Goal: Task Accomplishment & Management: Use online tool/utility

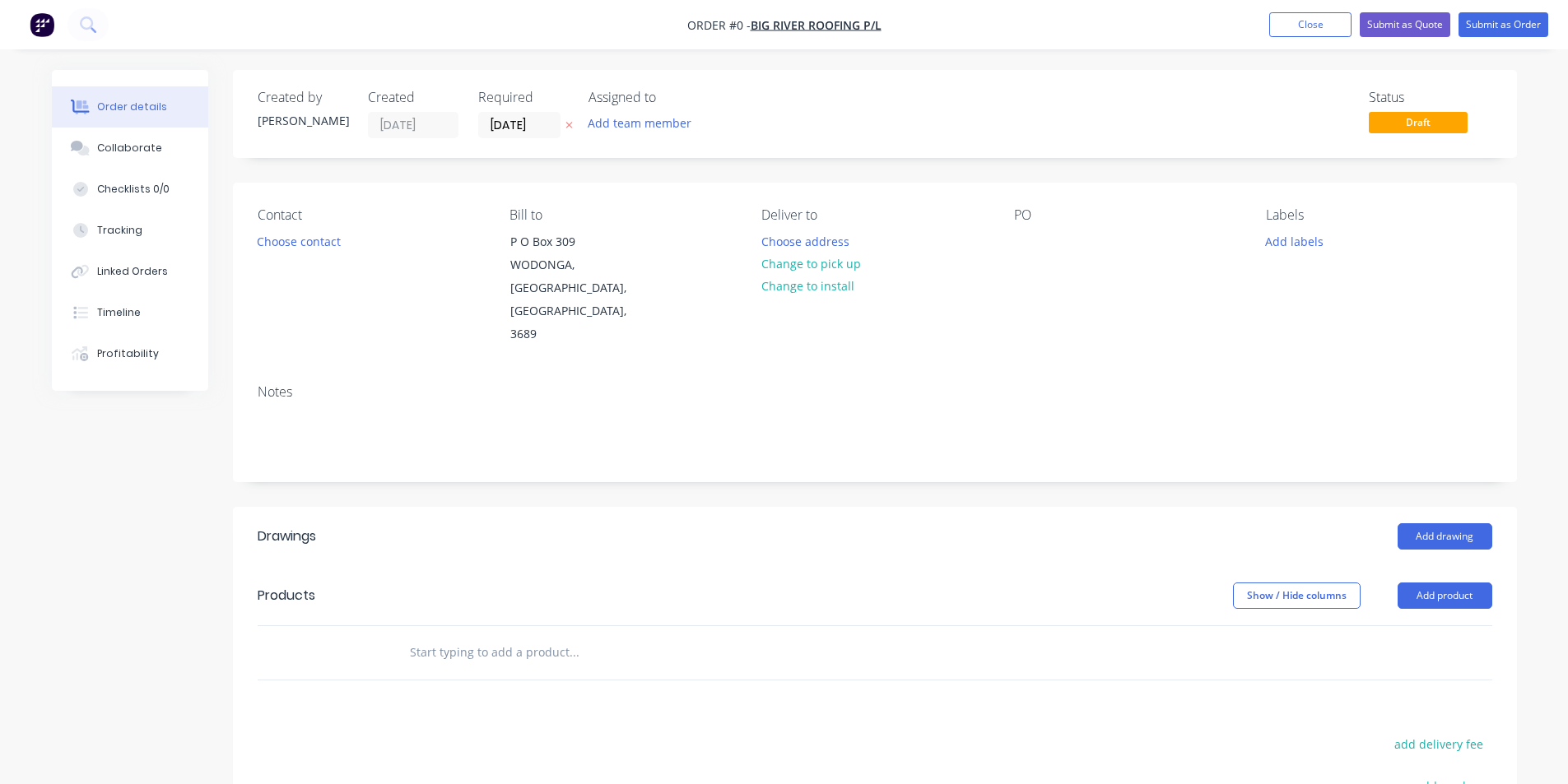
click at [46, 31] on img "button" at bounding box center [42, 24] width 25 height 25
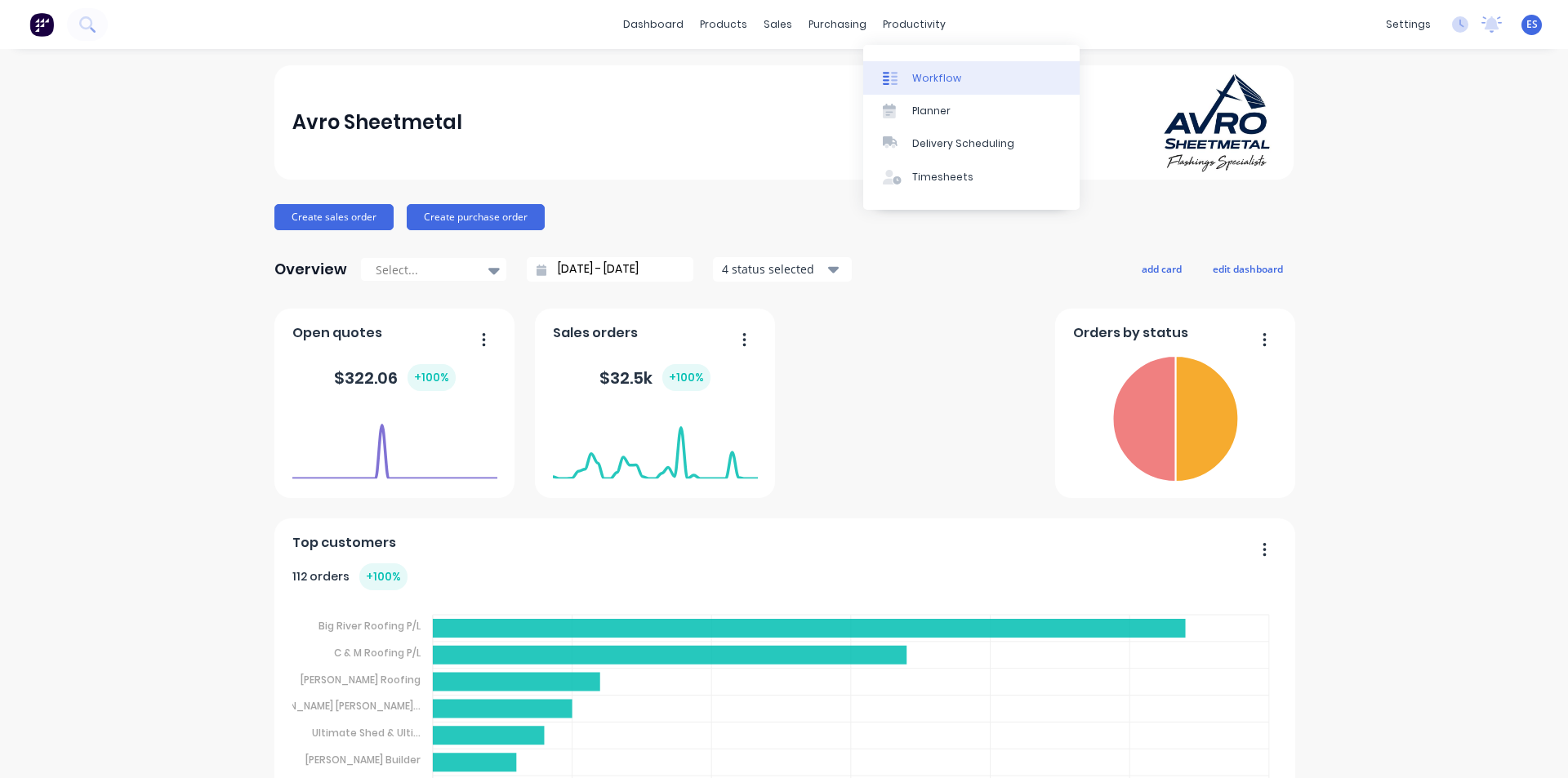
click at [925, 74] on div "Workflow" at bounding box center [937, 78] width 49 height 14
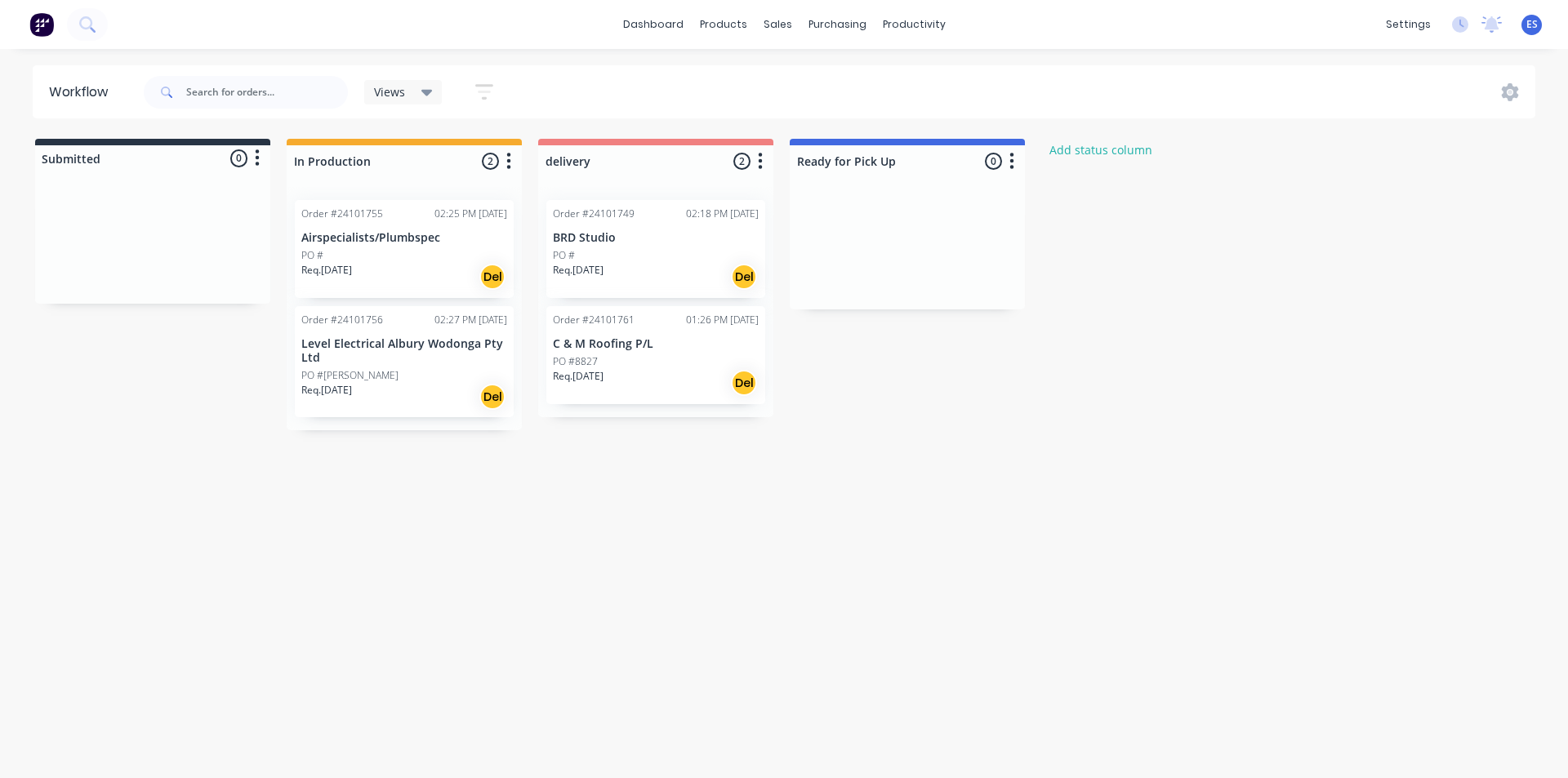
click at [393, 381] on div "PO #[PERSON_NAME]" at bounding box center [404, 375] width 206 height 14
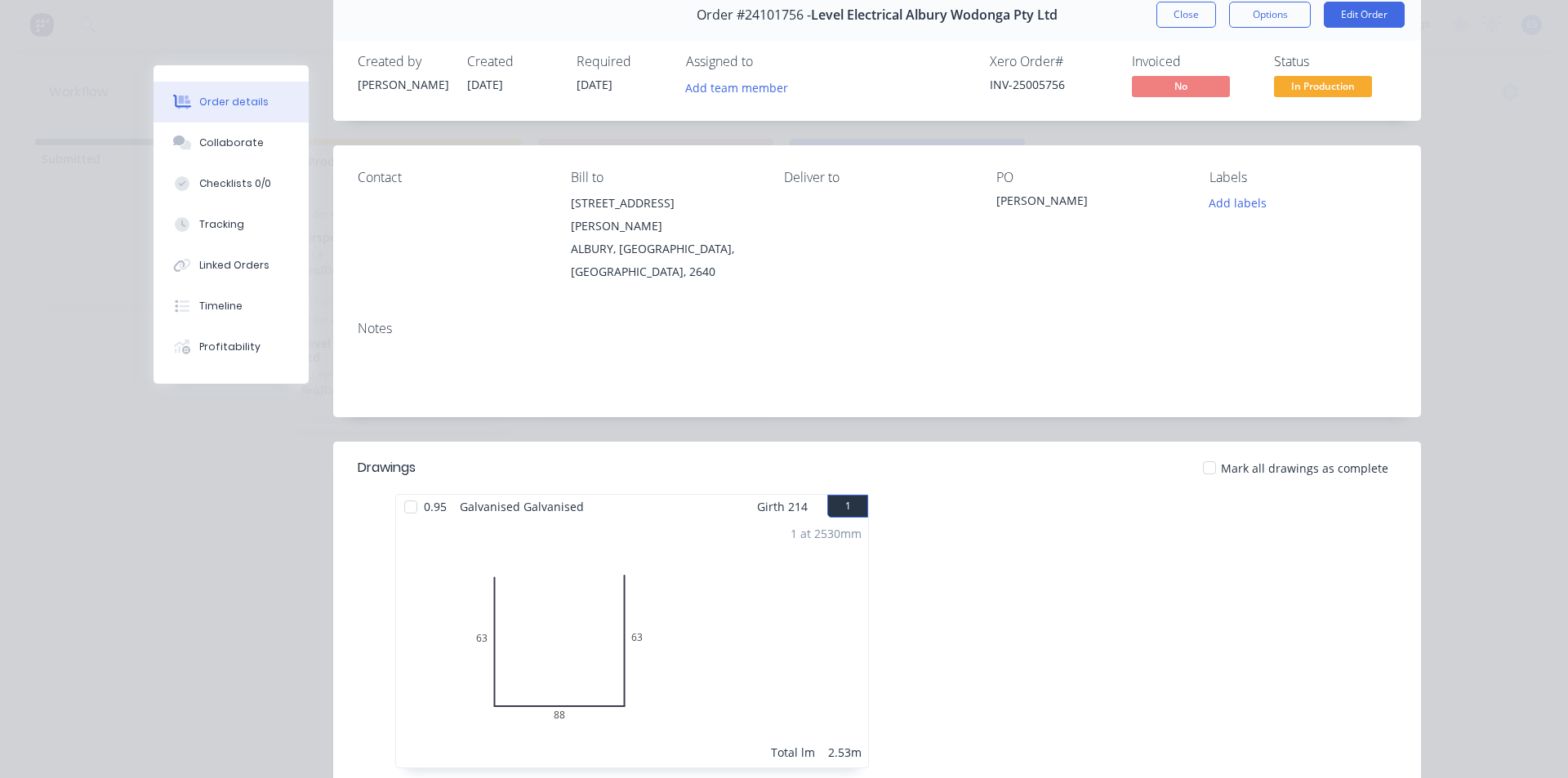
scroll to position [75, 0]
click at [1184, 13] on button "Close" at bounding box center [1186, 15] width 59 height 26
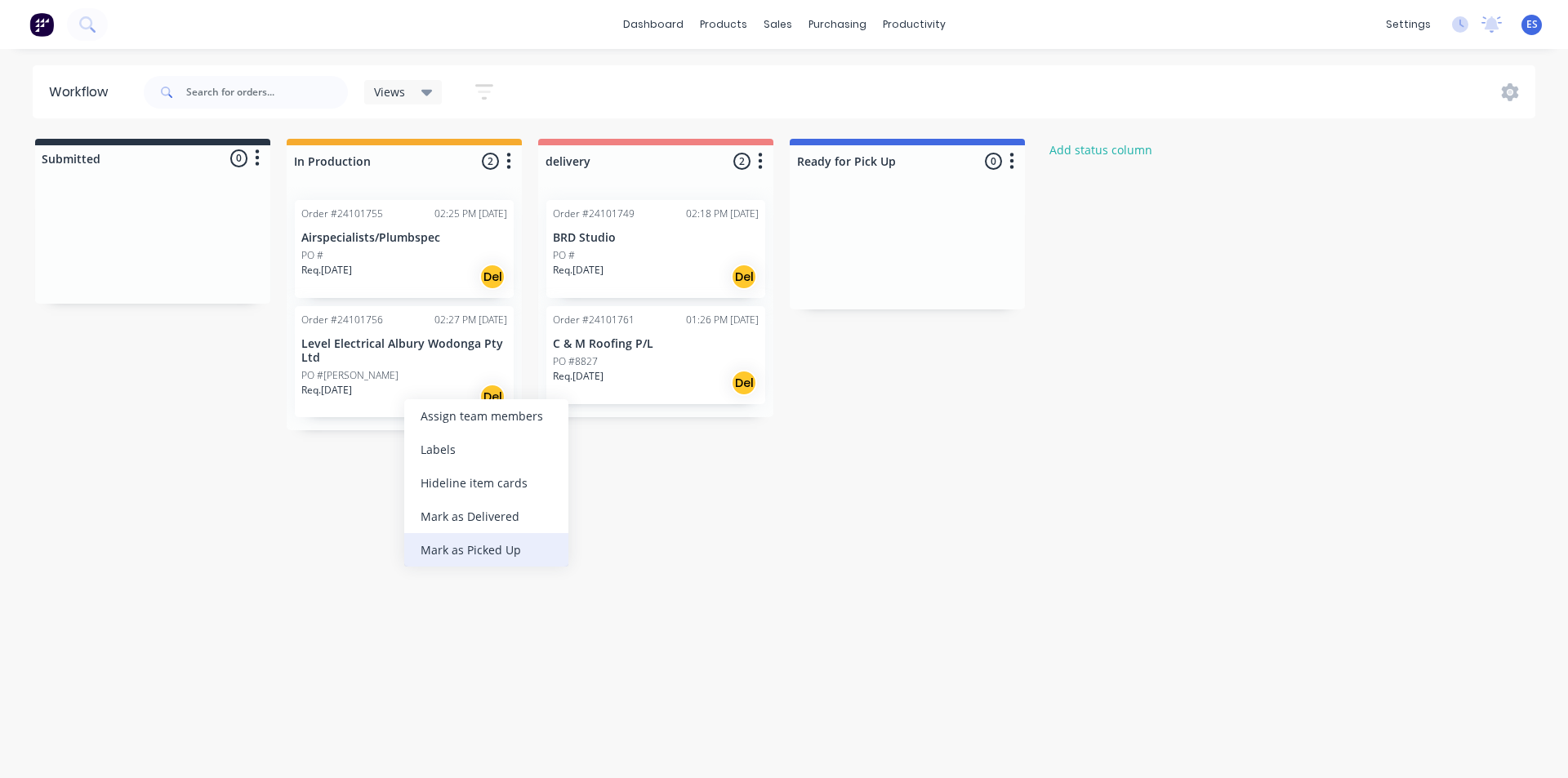
click at [505, 547] on div "Mark as Picked Up" at bounding box center [486, 550] width 164 height 34
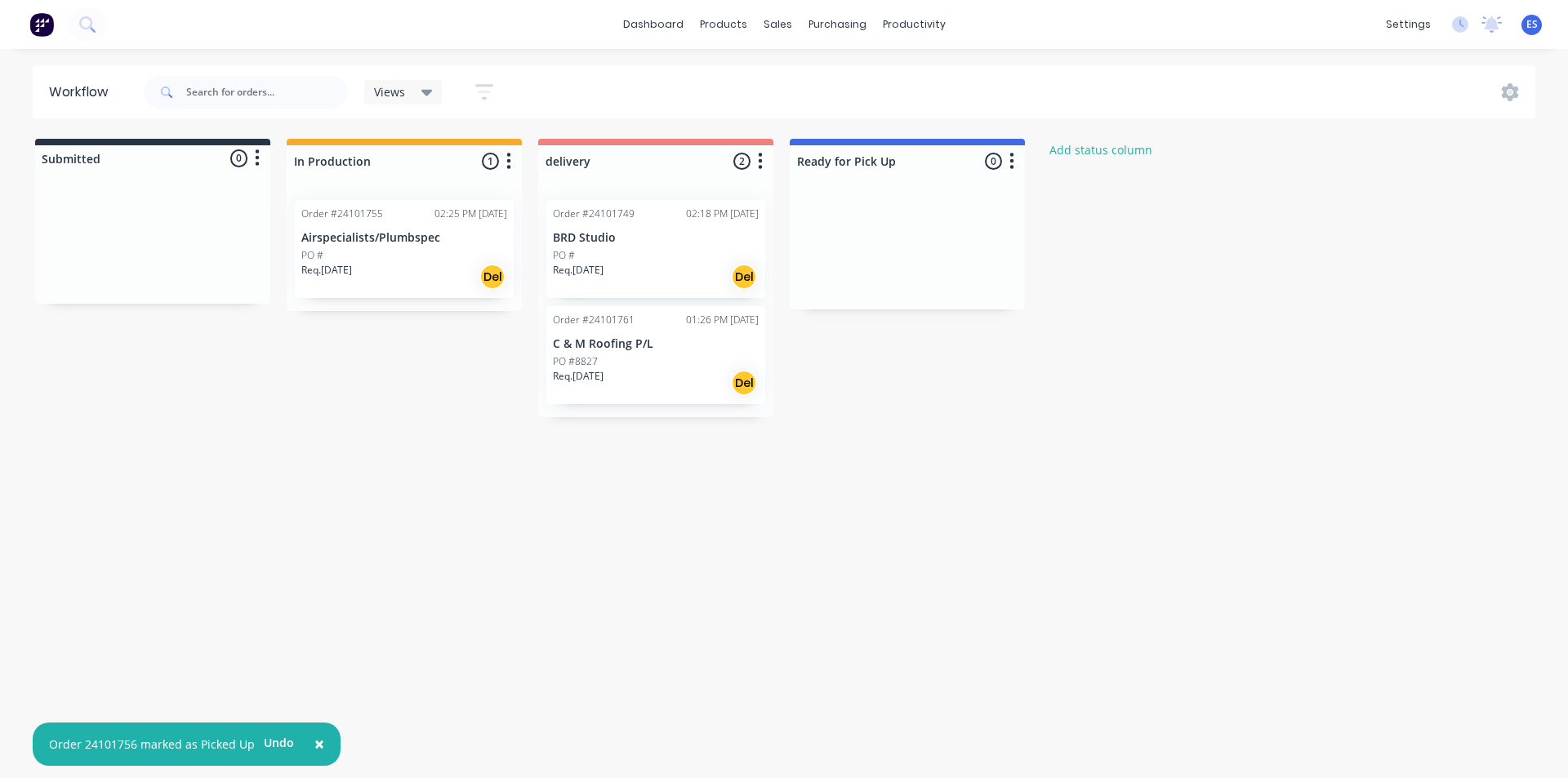
click at [50, 30] on img at bounding box center [41, 24] width 25 height 25
